Goal: Task Accomplishment & Management: Use online tool/utility

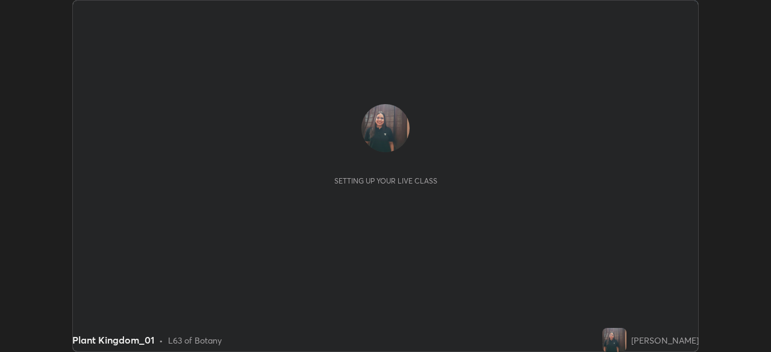
scroll to position [352, 770]
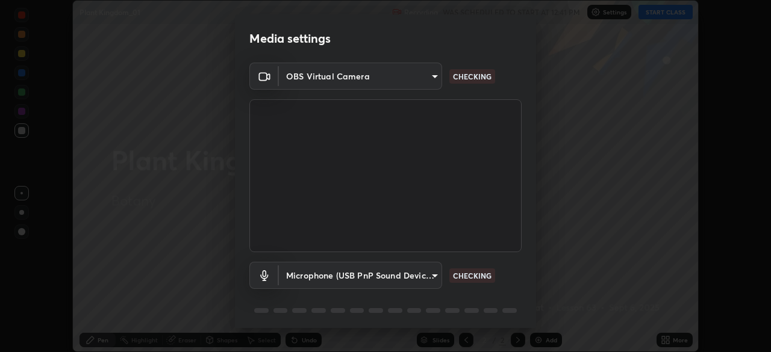
type input "9d859b0dc9df3993e45d71748640ef8916b2c21d6ac1b4416f64a69378af508e"
type input "4f06c2d6b51db1f9fe48d8ea370b420cdfdc57b065f61fb7ee4703c9f90ad683"
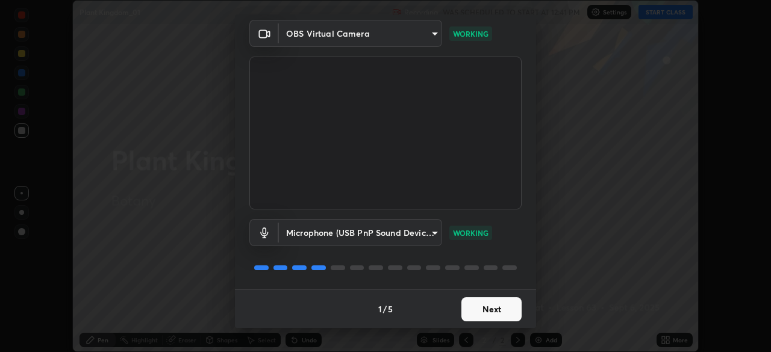
click at [482, 306] on button "Next" at bounding box center [491, 309] width 60 height 24
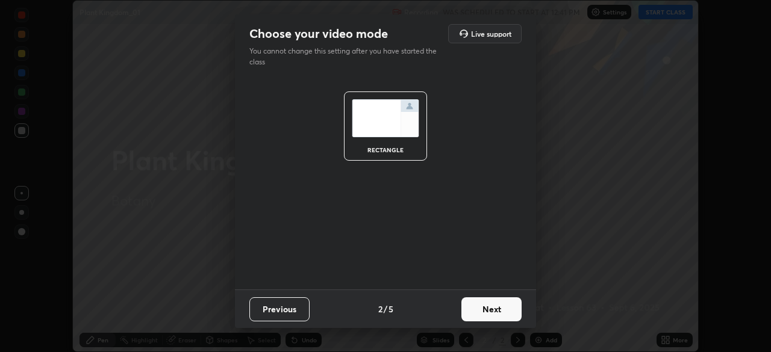
scroll to position [0, 0]
click at [483, 303] on button "Next" at bounding box center [491, 309] width 60 height 24
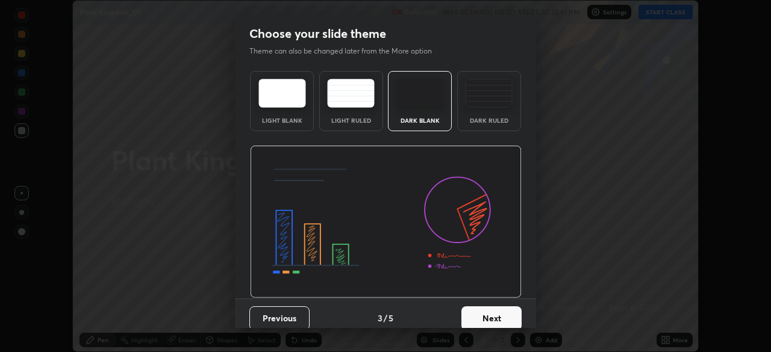
click at [485, 308] on button "Next" at bounding box center [491, 318] width 60 height 24
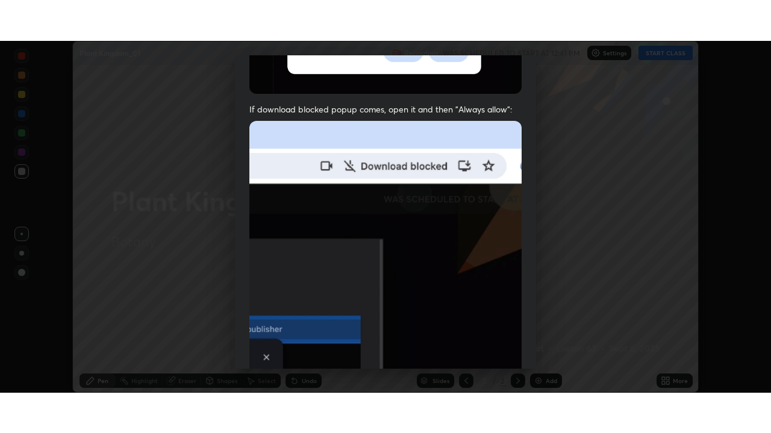
scroll to position [288, 0]
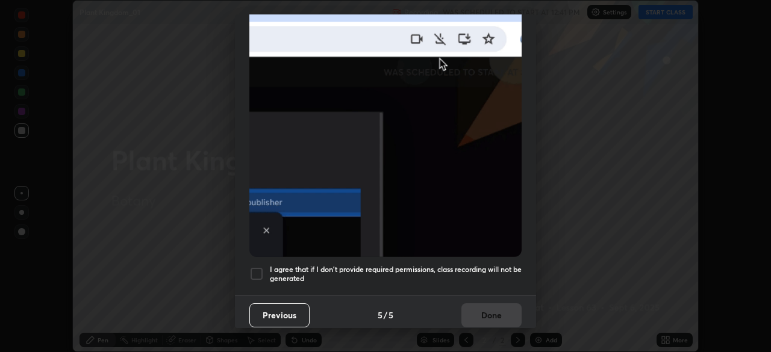
click at [494, 268] on h5 "I agree that if I don't provide required permissions, class recording will not …" at bounding box center [396, 274] width 252 height 19
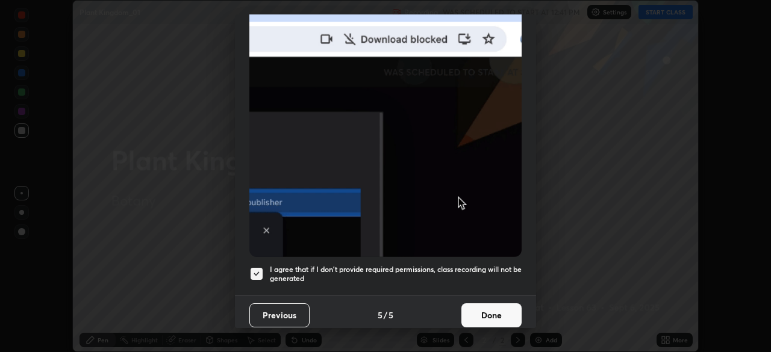
click at [489, 306] on button "Done" at bounding box center [491, 315] width 60 height 24
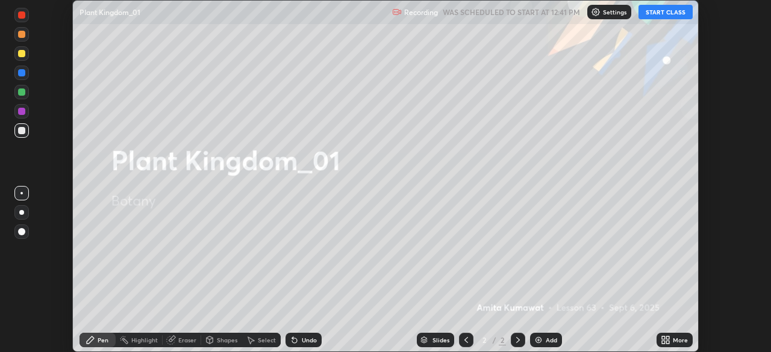
click at [662, 13] on button "START CLASS" at bounding box center [665, 12] width 54 height 14
click at [663, 338] on icon at bounding box center [663, 337] width 3 height 3
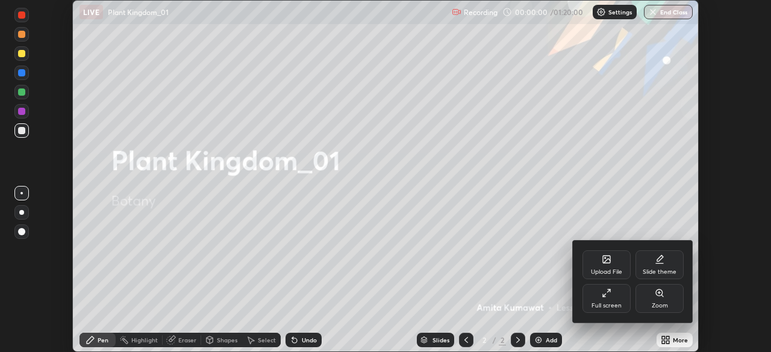
click at [608, 296] on icon at bounding box center [606, 293] width 10 height 10
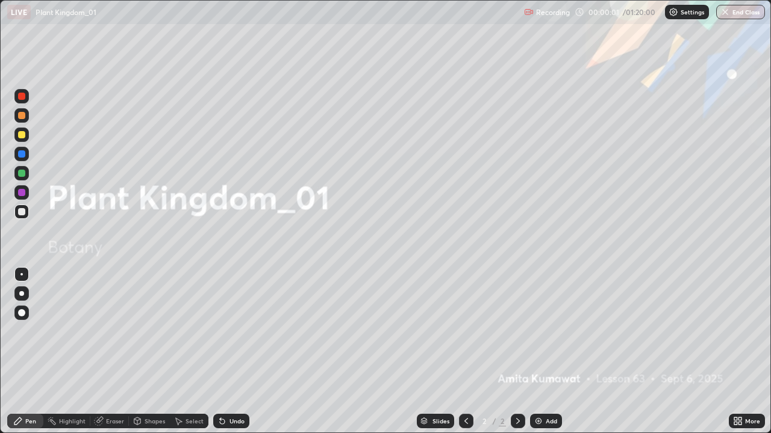
scroll to position [433, 771]
click at [534, 352] on div "Add" at bounding box center [546, 421] width 32 height 14
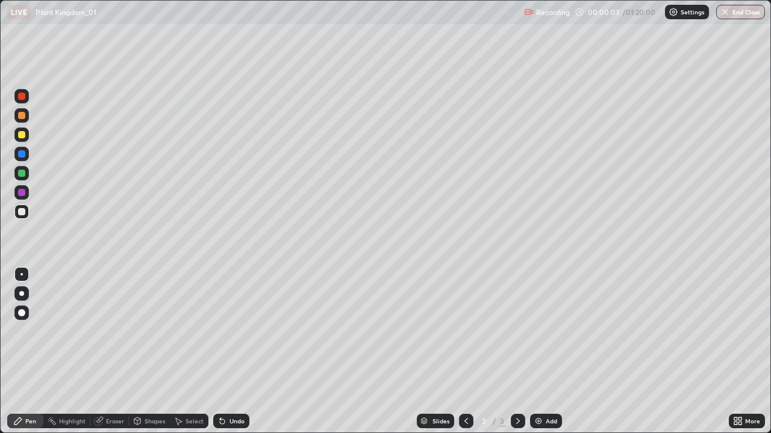
click at [22, 294] on div at bounding box center [21, 293] width 5 height 5
click at [224, 352] on icon at bounding box center [222, 422] width 10 height 10
click at [237, 352] on div "Undo" at bounding box center [231, 421] width 36 height 14
click at [237, 352] on div "Undo" at bounding box center [236, 421] width 15 height 6
click at [231, 352] on div "Undo" at bounding box center [236, 421] width 15 height 6
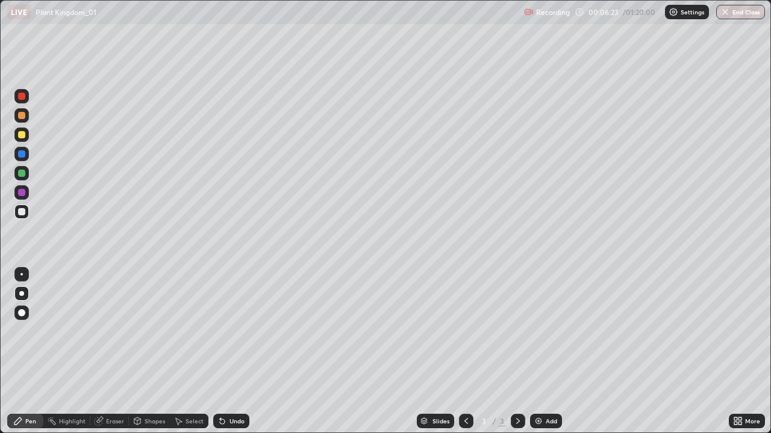
click at [229, 352] on div "Undo" at bounding box center [236, 421] width 15 height 6
click at [23, 191] on div at bounding box center [21, 192] width 7 height 7
click at [23, 171] on div at bounding box center [21, 173] width 7 height 7
click at [21, 210] on div at bounding box center [21, 211] width 7 height 7
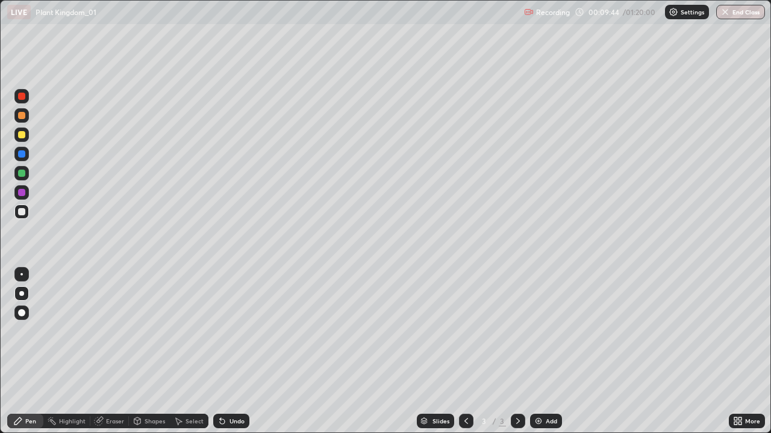
click at [19, 191] on div at bounding box center [21, 192] width 7 height 7
click at [22, 172] on div at bounding box center [21, 173] width 7 height 7
click at [537, 352] on img at bounding box center [538, 422] width 10 height 10
click at [25, 118] on div at bounding box center [21, 115] width 14 height 14
click at [24, 156] on div at bounding box center [21, 153] width 7 height 7
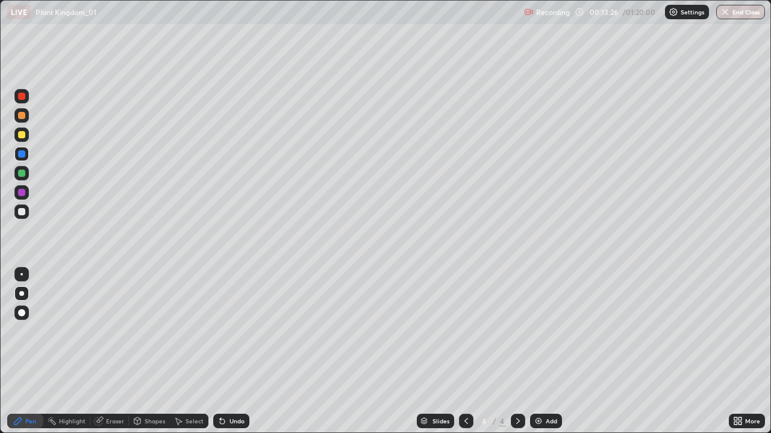
click at [22, 190] on div at bounding box center [21, 192] width 7 height 7
click at [464, 352] on icon at bounding box center [466, 422] width 10 height 10
click at [516, 352] on icon at bounding box center [518, 422] width 10 height 10
click at [23, 172] on div at bounding box center [21, 173] width 7 height 7
click at [21, 212] on div at bounding box center [21, 211] width 7 height 7
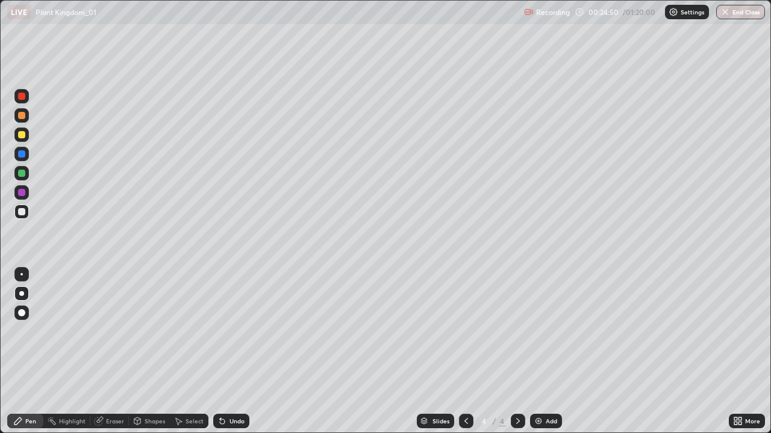
click at [22, 195] on div at bounding box center [21, 192] width 7 height 7
click at [245, 352] on div "Undo" at bounding box center [231, 421] width 36 height 14
click at [233, 352] on div "Undo" at bounding box center [236, 421] width 15 height 6
click at [234, 352] on div "Undo" at bounding box center [236, 421] width 15 height 6
click at [22, 135] on div at bounding box center [21, 134] width 7 height 7
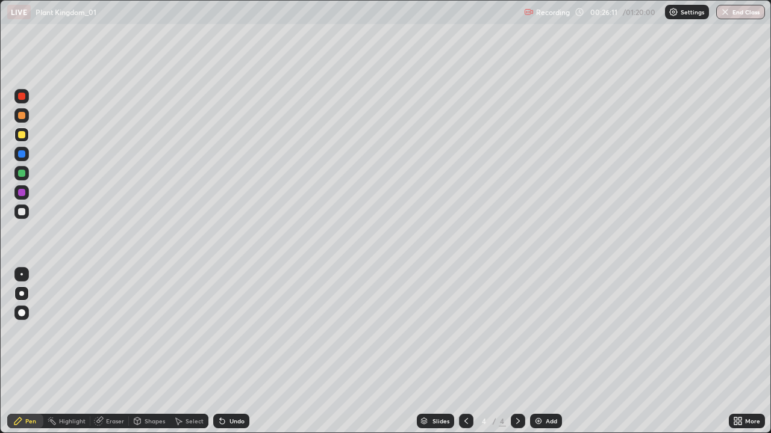
click at [533, 352] on img at bounding box center [538, 422] width 10 height 10
click at [20, 112] on div at bounding box center [21, 115] width 7 height 7
click at [27, 212] on div at bounding box center [21, 212] width 14 height 14
click at [20, 190] on div at bounding box center [21, 192] width 7 height 7
click at [229, 352] on div "Undo" at bounding box center [236, 421] width 15 height 6
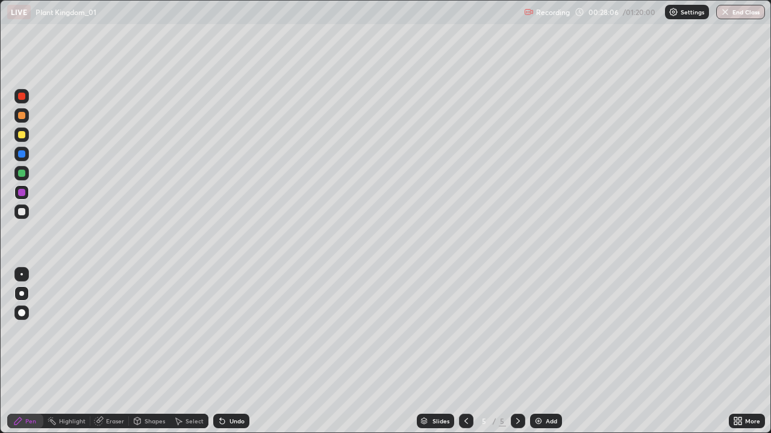
click at [22, 212] on div at bounding box center [21, 211] width 7 height 7
click at [23, 121] on div at bounding box center [21, 115] width 14 height 14
click at [459, 352] on div at bounding box center [466, 421] width 14 height 14
click at [516, 352] on icon at bounding box center [518, 422] width 10 height 10
click at [521, 352] on div at bounding box center [517, 421] width 14 height 24
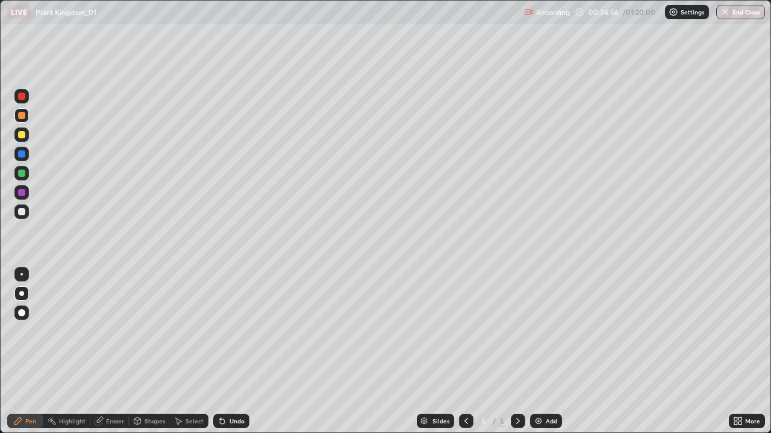
click at [535, 352] on img at bounding box center [538, 422] width 10 height 10
click at [23, 99] on div at bounding box center [21, 96] width 7 height 7
click at [22, 193] on div at bounding box center [21, 192] width 7 height 7
click at [21, 173] on div at bounding box center [21, 173] width 7 height 7
click at [22, 192] on div at bounding box center [21, 192] width 7 height 7
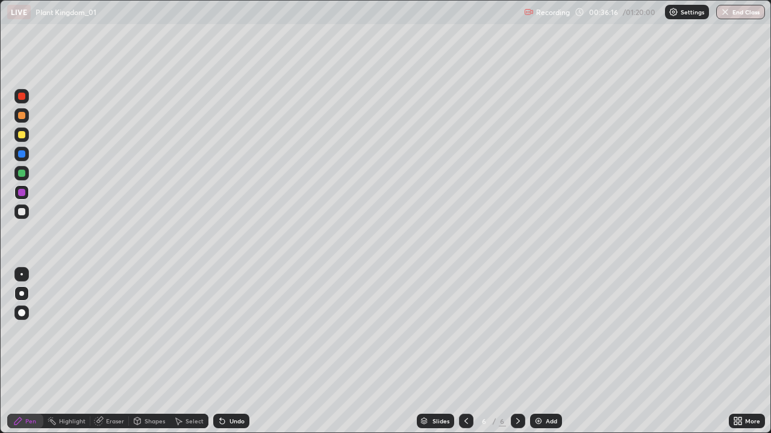
click at [28, 215] on div at bounding box center [21, 212] width 14 height 14
click at [20, 114] on div at bounding box center [21, 115] width 7 height 7
click at [531, 352] on div "Add" at bounding box center [546, 421] width 32 height 14
click at [22, 175] on div at bounding box center [21, 173] width 7 height 7
click at [23, 212] on div at bounding box center [21, 211] width 7 height 7
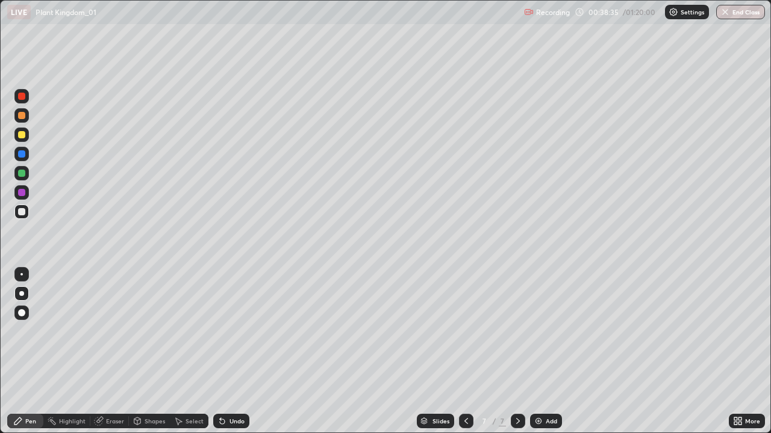
click at [19, 190] on div at bounding box center [21, 192] width 7 height 7
click at [22, 113] on div at bounding box center [21, 115] width 7 height 7
click at [242, 352] on div "Undo" at bounding box center [236, 421] width 15 height 6
click at [470, 352] on div at bounding box center [466, 421] width 14 height 14
click at [466, 352] on div at bounding box center [466, 421] width 14 height 24
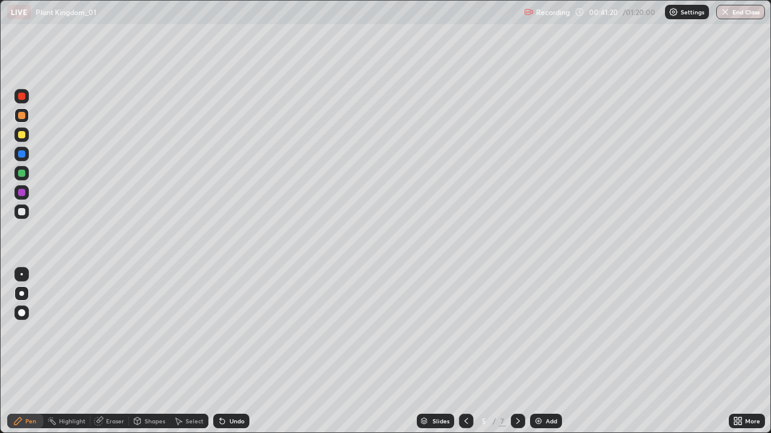
click at [523, 352] on div at bounding box center [517, 421] width 14 height 14
click at [518, 352] on icon at bounding box center [518, 422] width 10 height 10
click at [521, 352] on div at bounding box center [517, 421] width 14 height 24
click at [469, 352] on icon at bounding box center [466, 422] width 10 height 10
click at [465, 352] on icon at bounding box center [466, 422] width 10 height 10
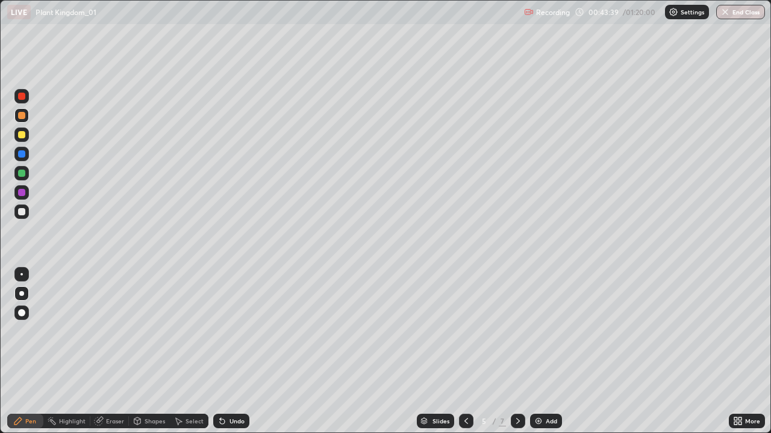
click at [516, 352] on icon at bounding box center [518, 422] width 10 height 10
click at [465, 352] on icon at bounding box center [466, 422] width 10 height 10
click at [521, 352] on div at bounding box center [517, 421] width 14 height 24
click at [23, 211] on div at bounding box center [21, 211] width 7 height 7
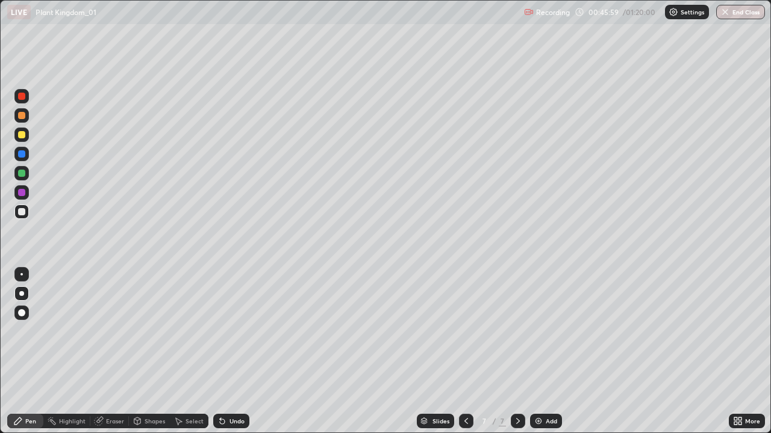
click at [20, 191] on div at bounding box center [21, 192] width 7 height 7
click at [23, 174] on div at bounding box center [21, 173] width 7 height 7
click at [535, 352] on img at bounding box center [538, 422] width 10 height 10
click at [23, 113] on div at bounding box center [21, 115] width 7 height 7
click at [24, 190] on div at bounding box center [21, 192] width 7 height 7
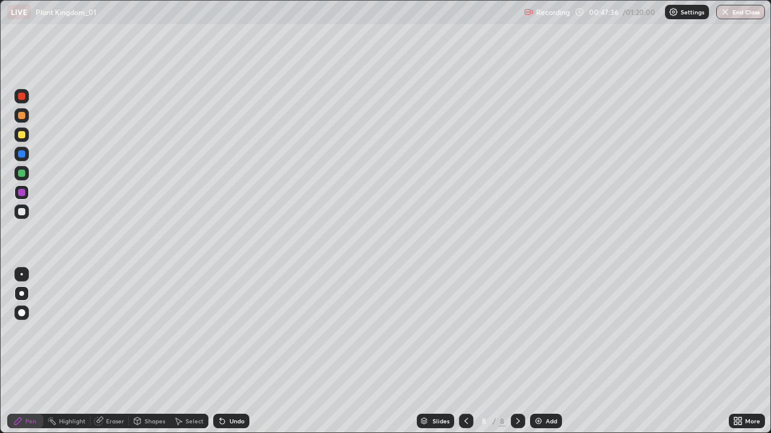
click at [466, 352] on icon at bounding box center [466, 421] width 4 height 6
click at [523, 352] on div at bounding box center [517, 421] width 14 height 14
click at [23, 214] on div at bounding box center [21, 211] width 7 height 7
click at [22, 190] on div at bounding box center [21, 192] width 7 height 7
click at [21, 173] on div at bounding box center [21, 173] width 7 height 7
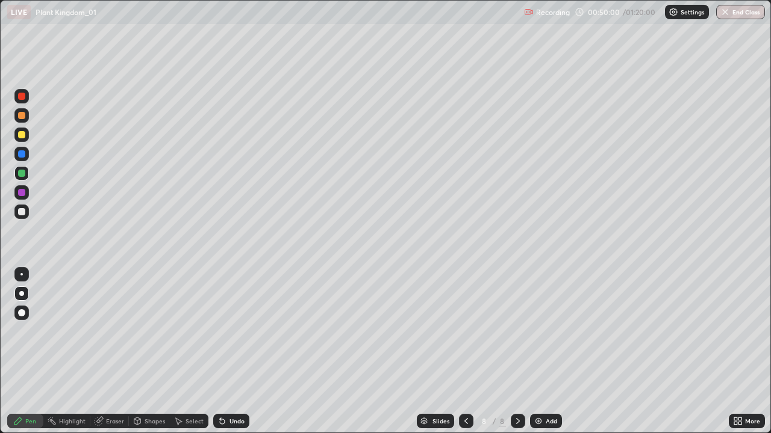
click at [237, 352] on div "Undo" at bounding box center [231, 421] width 36 height 14
click at [22, 214] on div at bounding box center [21, 211] width 7 height 7
click at [463, 352] on icon at bounding box center [466, 422] width 10 height 10
click at [516, 352] on icon at bounding box center [518, 422] width 10 height 10
click at [20, 173] on div at bounding box center [21, 173] width 7 height 7
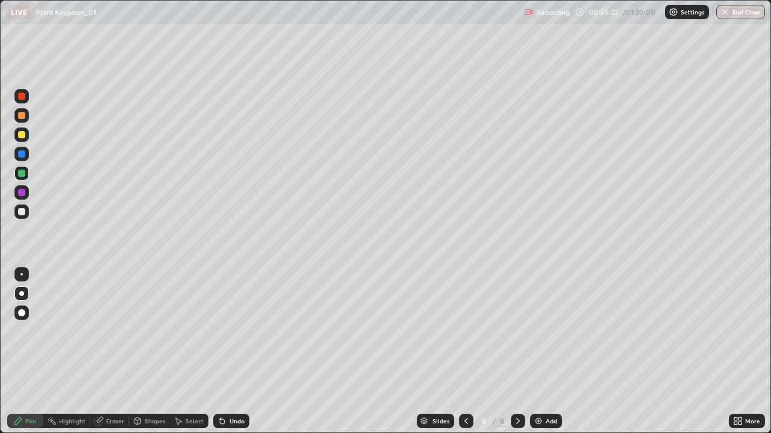
click at [22, 172] on div at bounding box center [21, 173] width 7 height 7
click at [21, 212] on div at bounding box center [21, 211] width 7 height 7
click at [20, 191] on div at bounding box center [21, 192] width 7 height 7
click at [535, 352] on img at bounding box center [538, 422] width 10 height 10
click at [21, 172] on div at bounding box center [21, 173] width 7 height 7
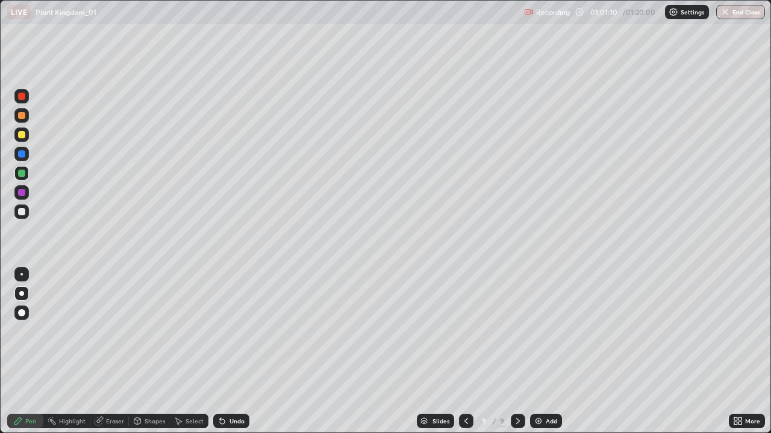
click at [23, 211] on div at bounding box center [21, 211] width 7 height 7
click at [24, 170] on div at bounding box center [21, 173] width 7 height 7
click at [232, 352] on div "Undo" at bounding box center [236, 421] width 15 height 6
click at [22, 98] on div at bounding box center [21, 96] width 7 height 7
click at [238, 352] on div "Undo" at bounding box center [231, 421] width 36 height 14
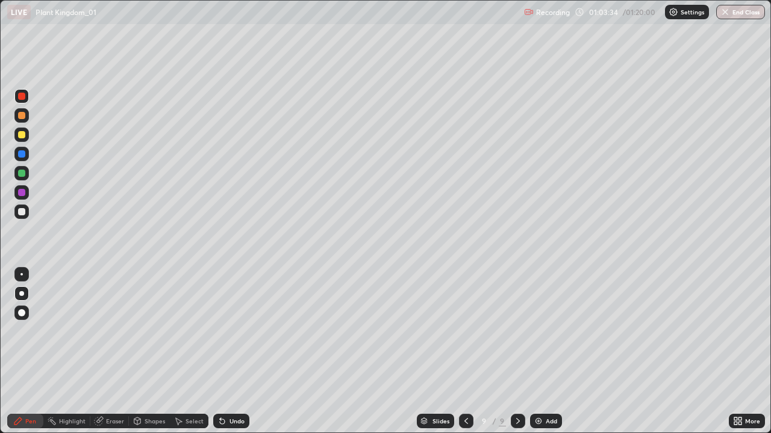
click at [238, 352] on div "Undo" at bounding box center [236, 421] width 15 height 6
click at [241, 352] on div "Undo" at bounding box center [236, 421] width 15 height 6
click at [240, 352] on div "Undo" at bounding box center [236, 421] width 15 height 6
click at [238, 352] on div "Undo" at bounding box center [236, 421] width 15 height 6
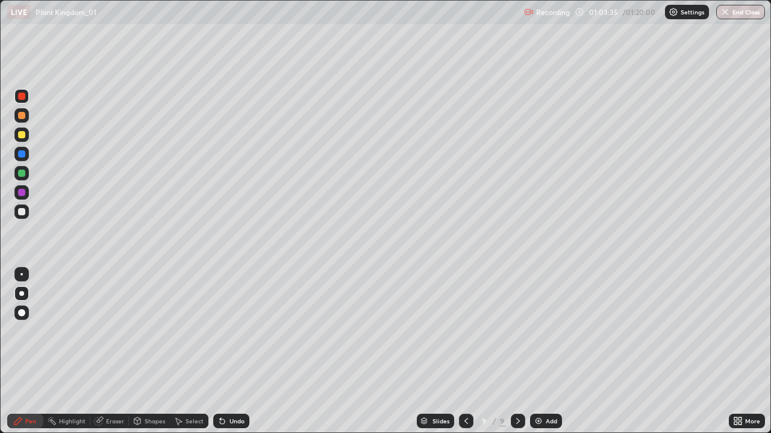
click at [238, 352] on div "Undo" at bounding box center [236, 421] width 15 height 6
click at [238, 352] on div "Undo" at bounding box center [231, 421] width 36 height 14
click at [237, 352] on div "Undo" at bounding box center [236, 421] width 15 height 6
click at [239, 352] on div "Undo" at bounding box center [236, 421] width 15 height 6
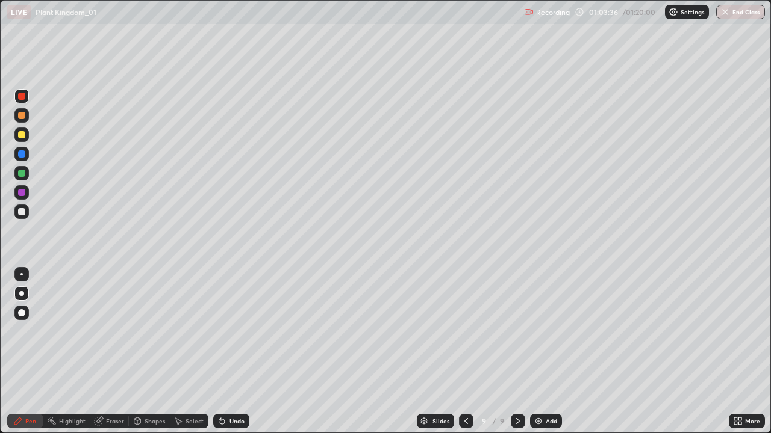
click at [239, 352] on div "Undo" at bounding box center [231, 421] width 36 height 14
click at [238, 352] on div "Undo" at bounding box center [231, 421] width 36 height 14
click at [236, 352] on div "Undo" at bounding box center [236, 421] width 15 height 6
click at [240, 352] on div "Undo" at bounding box center [236, 421] width 15 height 6
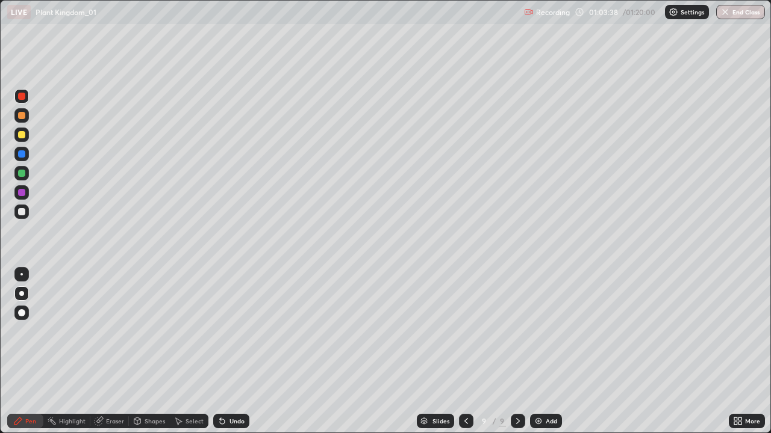
click at [241, 352] on div "Undo" at bounding box center [236, 421] width 15 height 6
click at [246, 352] on div "Undo" at bounding box center [231, 421] width 36 height 14
click at [243, 352] on div "Undo" at bounding box center [231, 421] width 36 height 14
click at [244, 352] on div "Undo" at bounding box center [231, 421] width 36 height 14
click at [22, 194] on div at bounding box center [21, 192] width 7 height 7
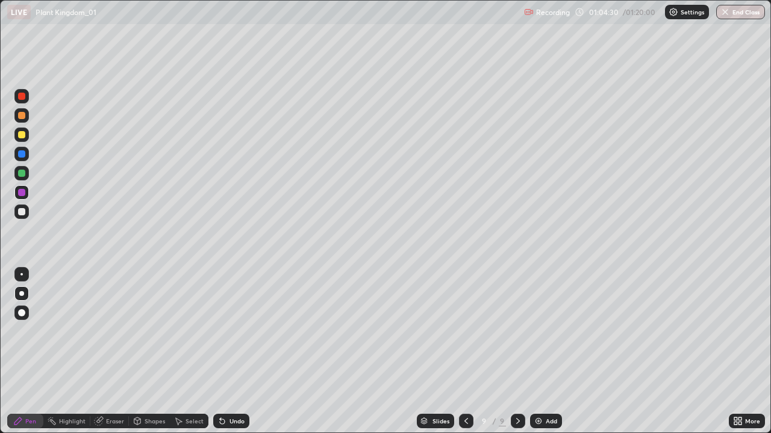
click at [28, 98] on div at bounding box center [21, 96] width 14 height 14
click at [22, 211] on div at bounding box center [21, 211] width 7 height 7
click at [236, 352] on div "Undo" at bounding box center [236, 421] width 15 height 6
click at [459, 352] on div at bounding box center [466, 421] width 14 height 14
click at [739, 17] on button "End Class" at bounding box center [741, 12] width 48 height 14
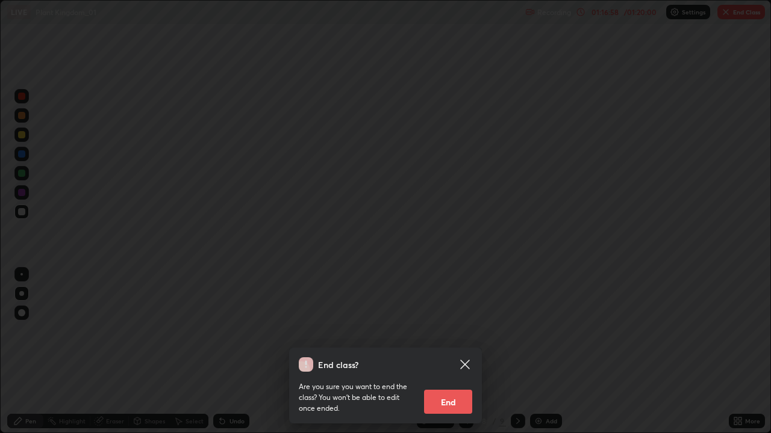
click at [439, 352] on button "End" at bounding box center [448, 402] width 48 height 24
